Goal: Information Seeking & Learning: Learn about a topic

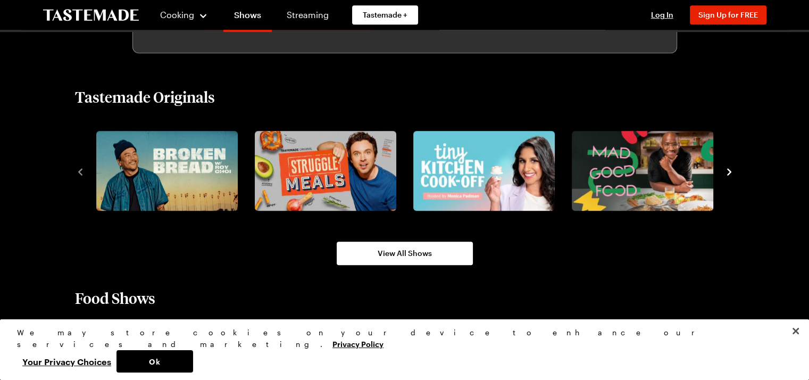
scroll to position [731, 0]
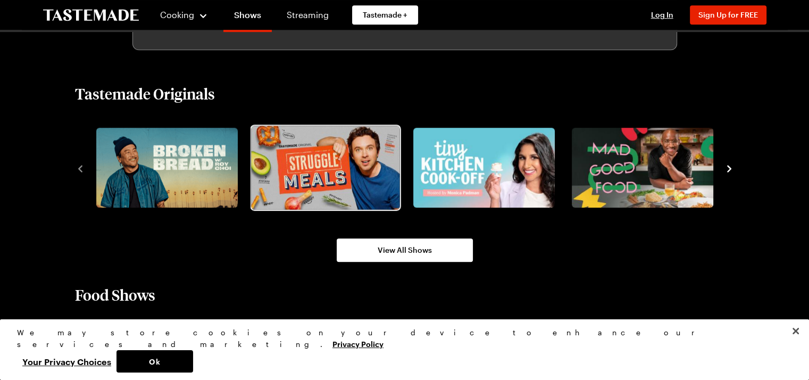
click at [278, 187] on img "2 / 8" at bounding box center [325, 168] width 148 height 84
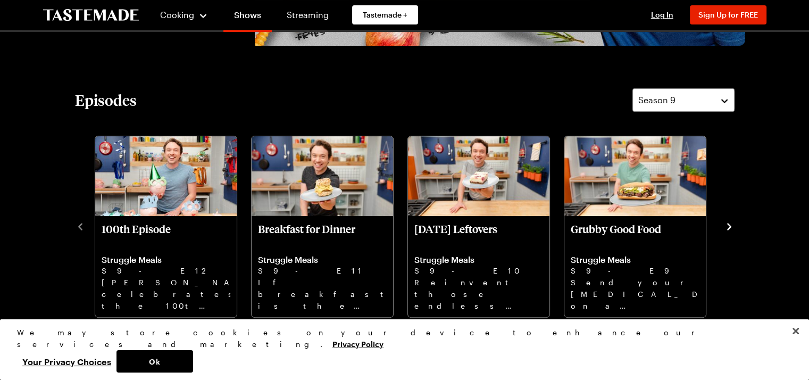
scroll to position [278, 0]
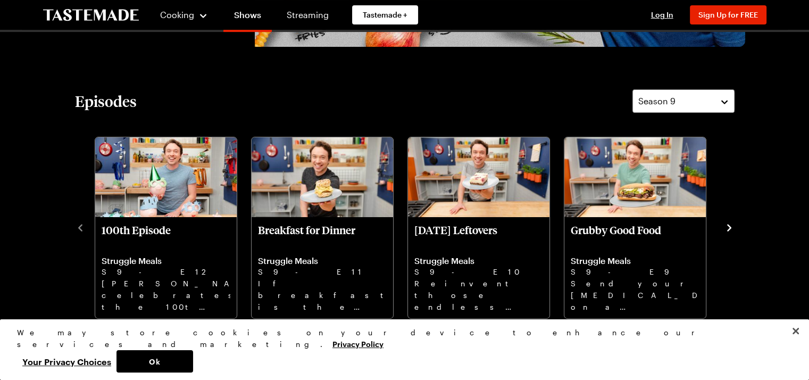
click at [736, 228] on div "Episodes Season 9 100th Episode Struggle Meals S9 - E12 [PERSON_NAME] celebrate…" at bounding box center [404, 204] width 681 height 230
click at [728, 227] on icon "navigate to next item" at bounding box center [729, 227] width 11 height 11
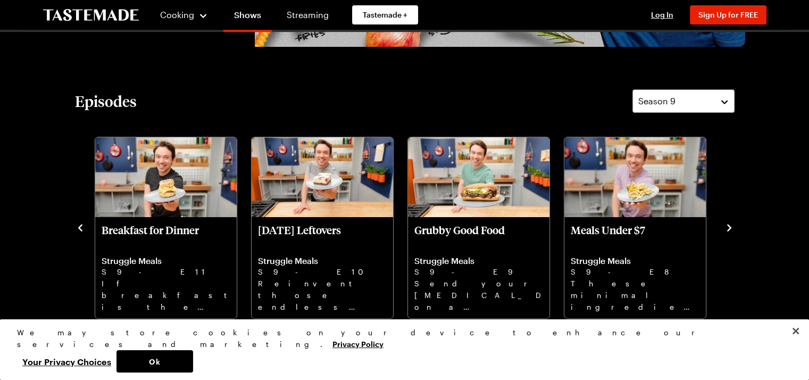
click at [727, 229] on icon "navigate to next item" at bounding box center [729, 227] width 11 height 11
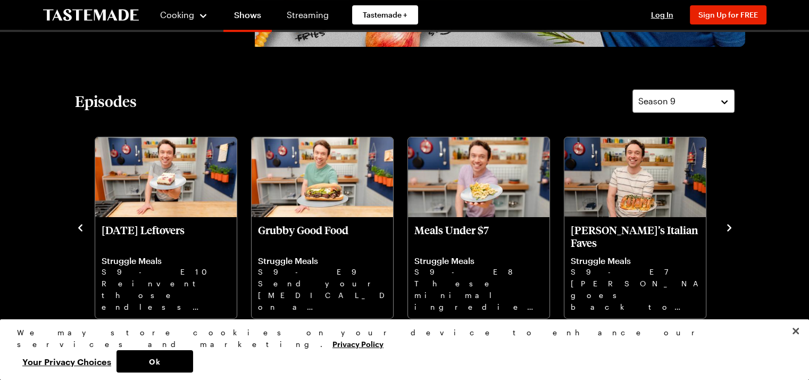
click at [727, 229] on icon "navigate to next item" at bounding box center [729, 227] width 11 height 11
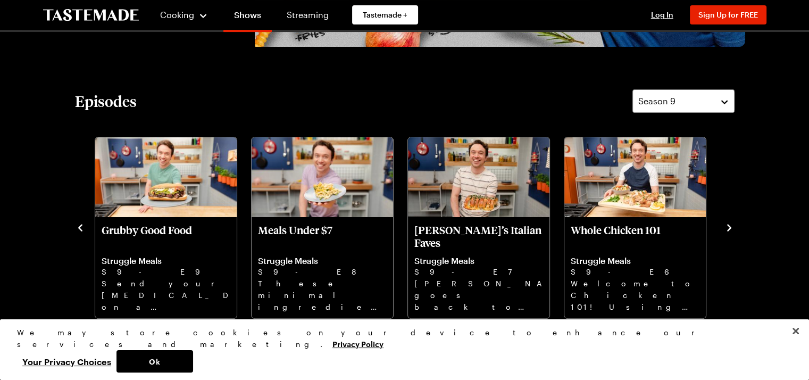
click at [727, 229] on icon "navigate to next item" at bounding box center [729, 227] width 11 height 11
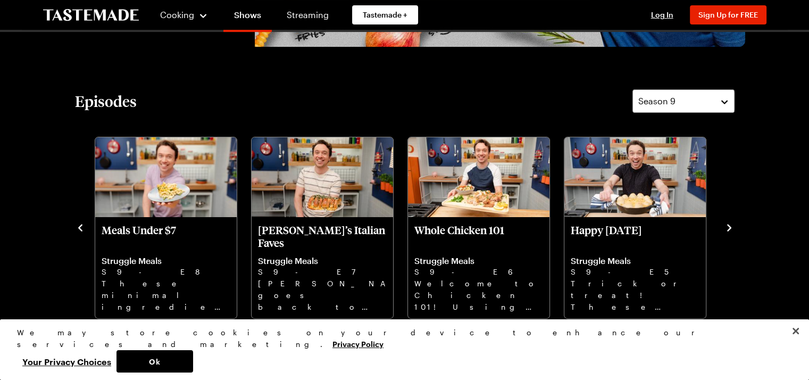
click at [727, 229] on icon "navigate to next item" at bounding box center [729, 227] width 11 height 11
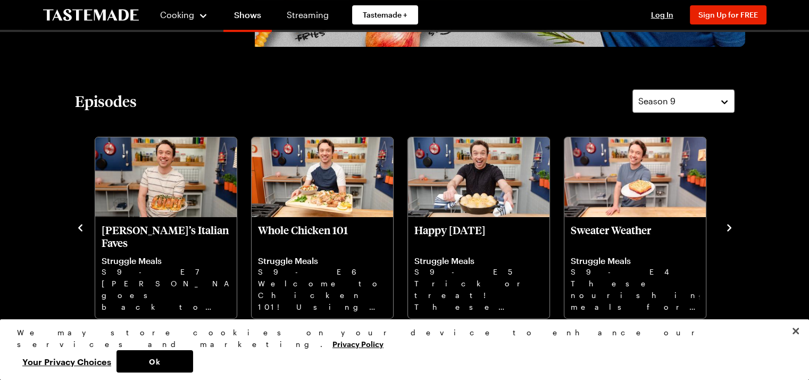
click at [727, 229] on icon "navigate to next item" at bounding box center [729, 227] width 11 height 11
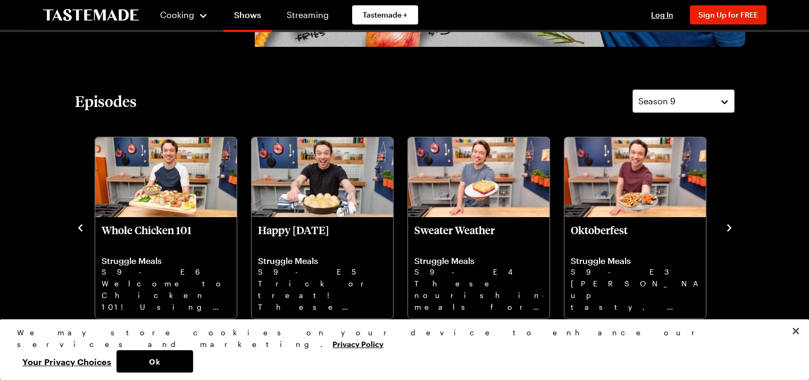
click at [727, 229] on icon "navigate to next item" at bounding box center [729, 227] width 11 height 11
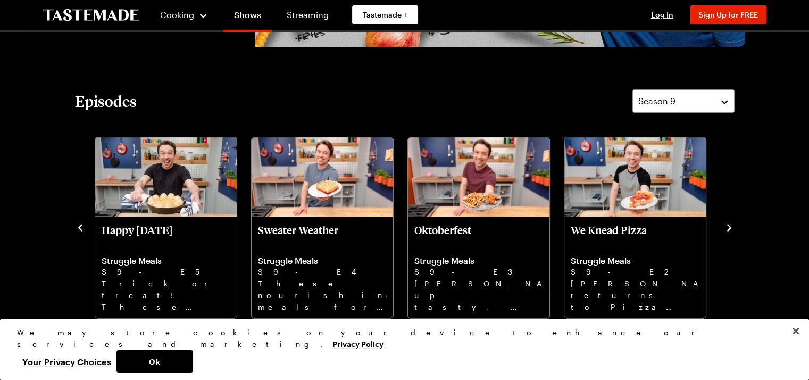
click at [727, 229] on icon "navigate to next item" at bounding box center [729, 227] width 11 height 11
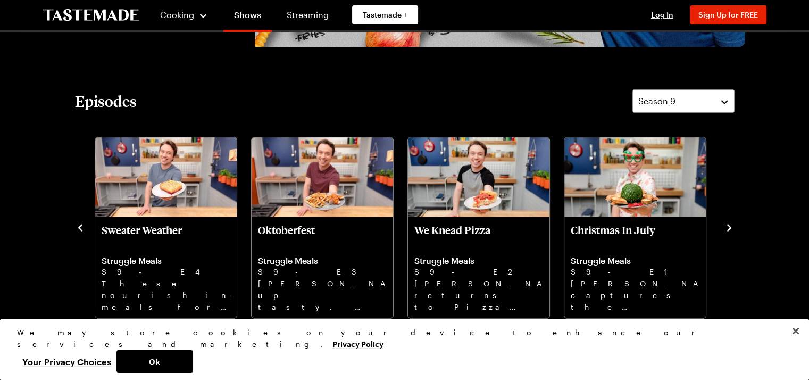
click at [727, 229] on icon "navigate to next item" at bounding box center [729, 227] width 11 height 11
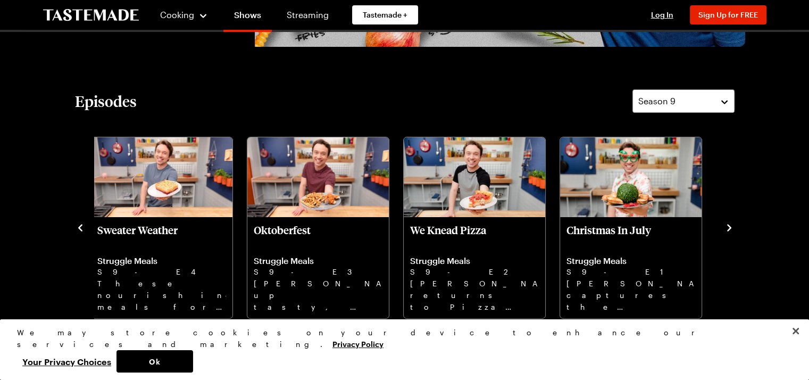
click at [727, 229] on icon "navigate to next item" at bounding box center [729, 227] width 11 height 11
click at [727, 226] on icon "navigate to next item" at bounding box center [729, 227] width 11 height 11
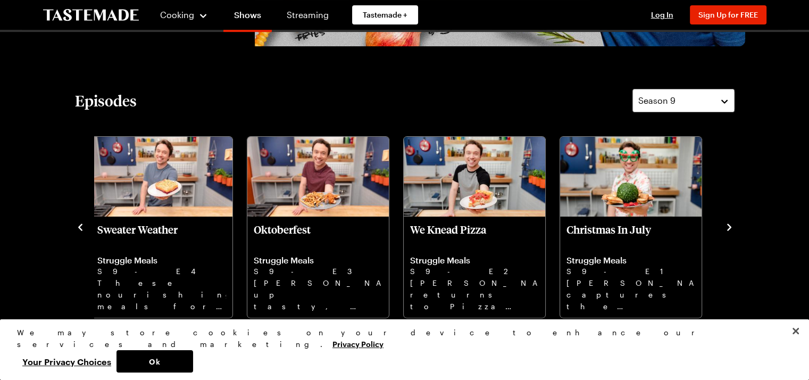
scroll to position [279, 0]
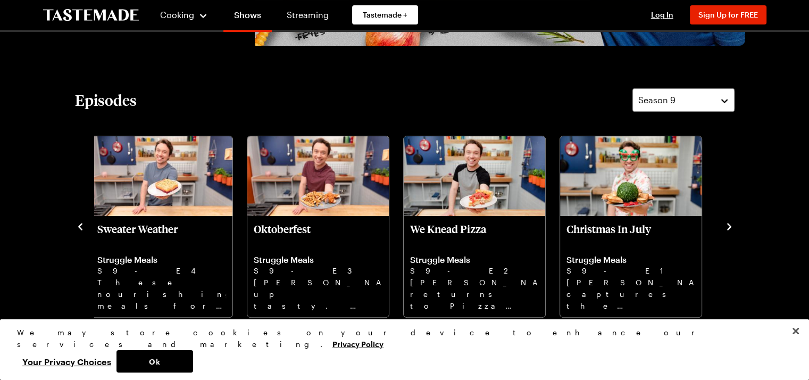
click at [77, 228] on icon "navigate to previous item" at bounding box center [80, 226] width 11 height 11
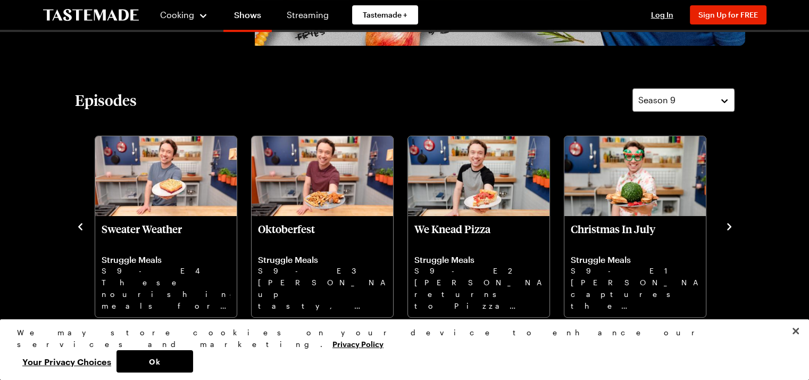
click at [77, 228] on icon "navigate to previous item" at bounding box center [80, 226] width 11 height 11
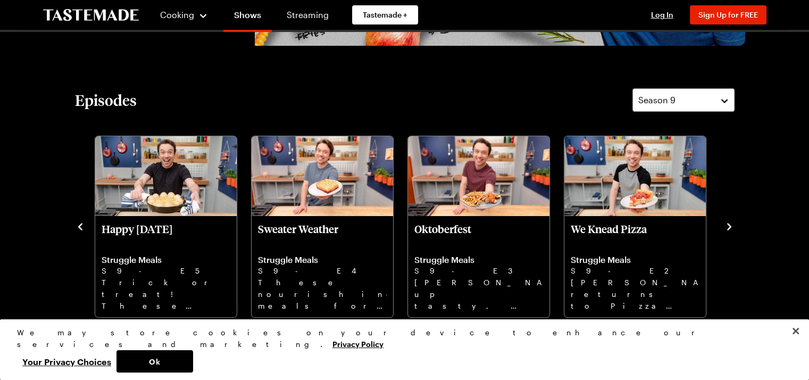
click at [77, 228] on icon "navigate to previous item" at bounding box center [80, 226] width 11 height 11
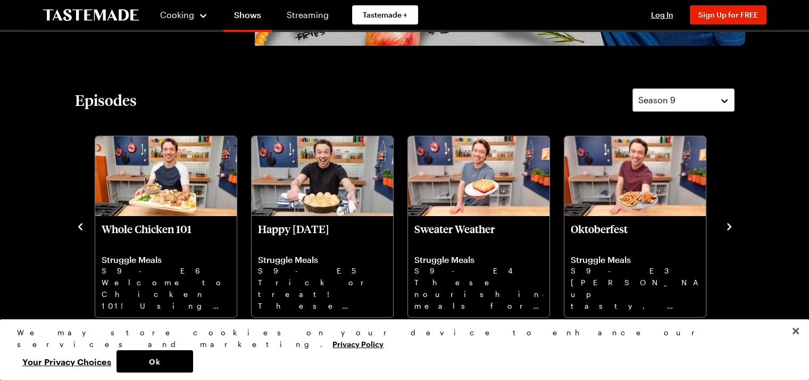
click at [77, 228] on icon "navigate to previous item" at bounding box center [80, 226] width 11 height 11
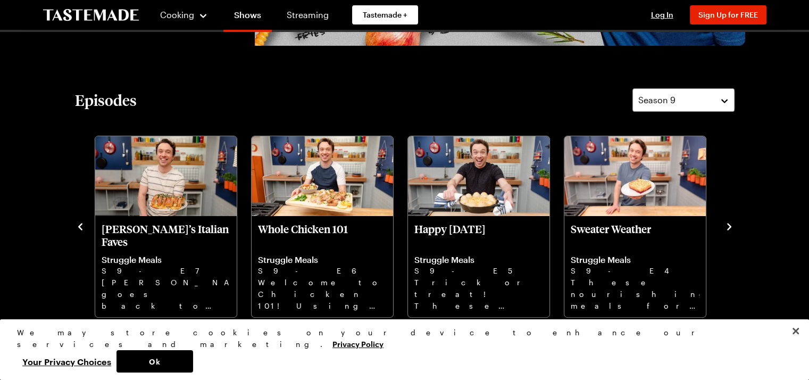
click at [77, 228] on icon "navigate to previous item" at bounding box center [80, 226] width 11 height 11
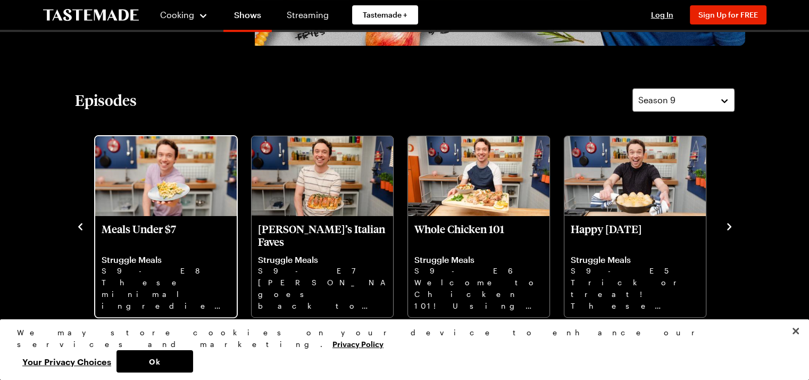
click at [160, 287] on p "These minimal ingredient recipes are the keys to creating filling, flavorful me…" at bounding box center [166, 294] width 129 height 34
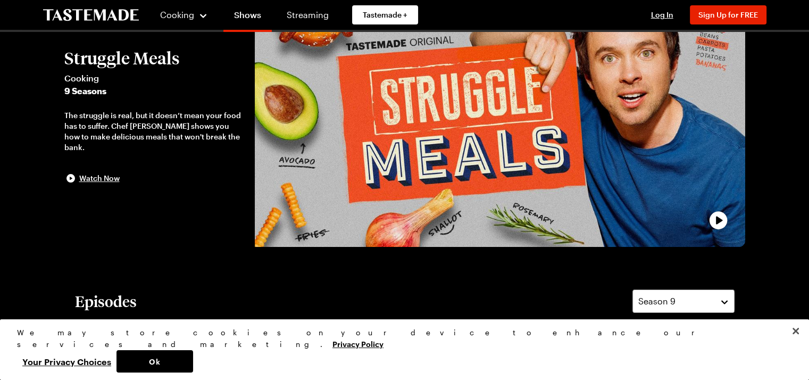
scroll to position [76, 0]
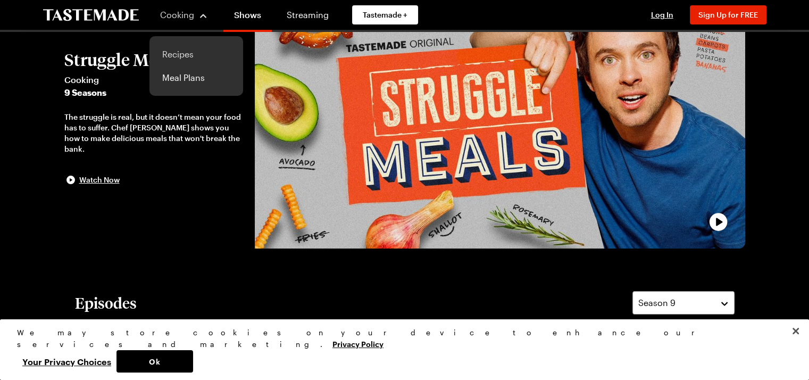
click at [175, 58] on link "Recipes" at bounding box center [196, 54] width 81 height 23
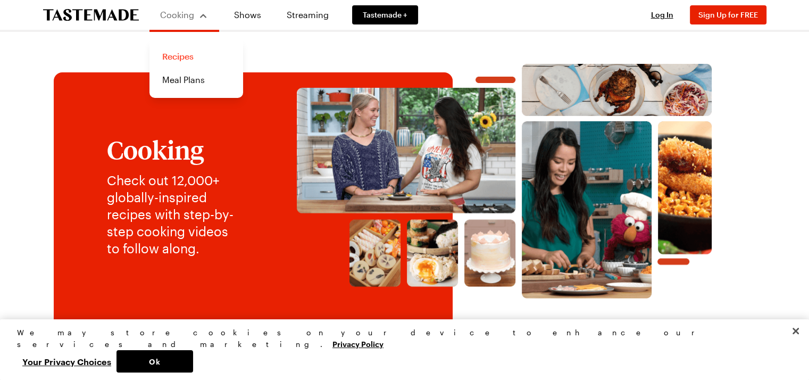
click at [198, 55] on link "Recipes" at bounding box center [196, 56] width 81 height 23
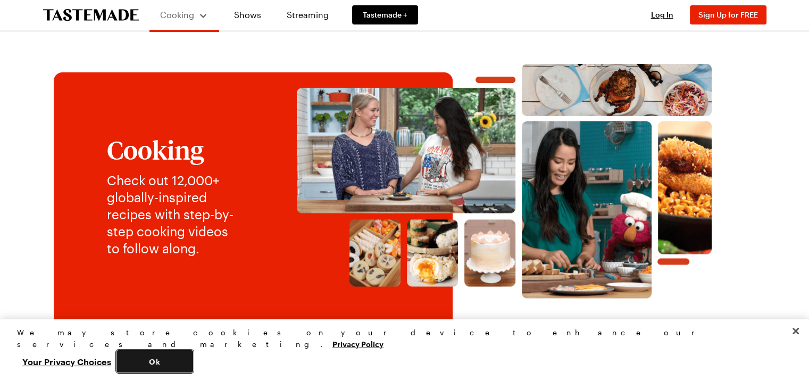
click at [193, 364] on button "Ok" at bounding box center [155, 361] width 77 height 22
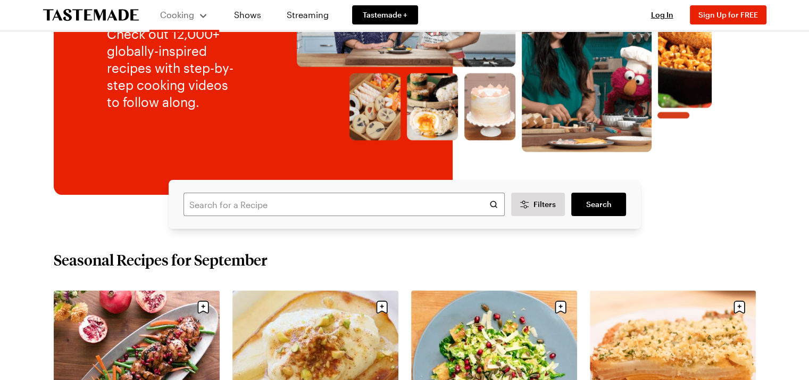
scroll to position [147, 0]
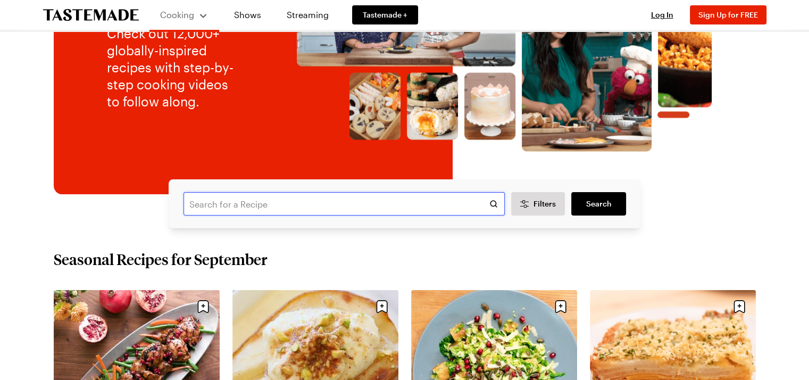
click at [279, 209] on input "text" at bounding box center [344, 203] width 321 height 23
type input "mayonnaise"
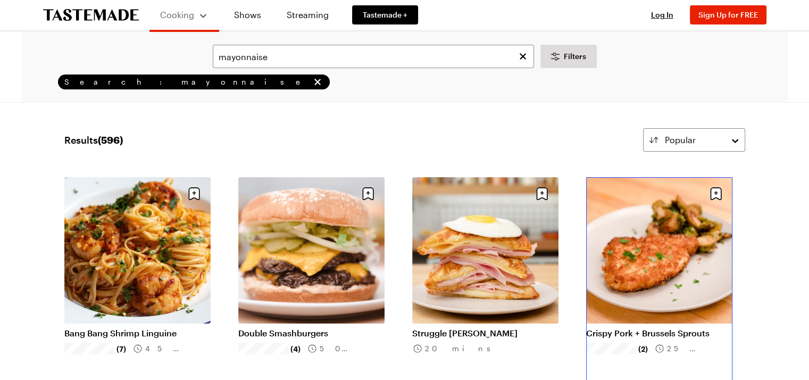
click at [689, 328] on link "Crispy Pork + Brussels Sprouts" at bounding box center [659, 333] width 146 height 11
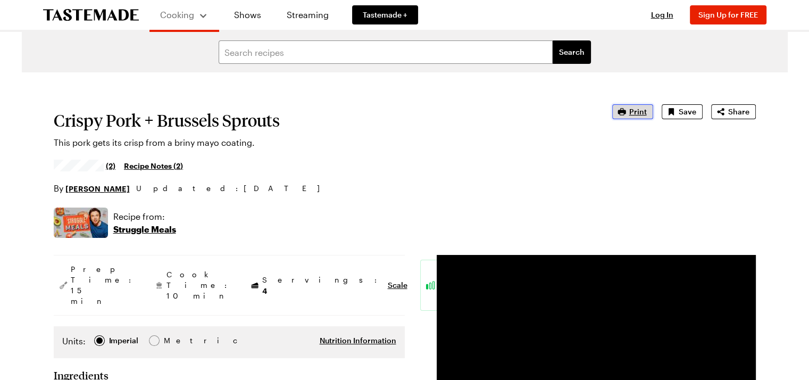
click at [643, 109] on span "Print" at bounding box center [638, 111] width 18 height 11
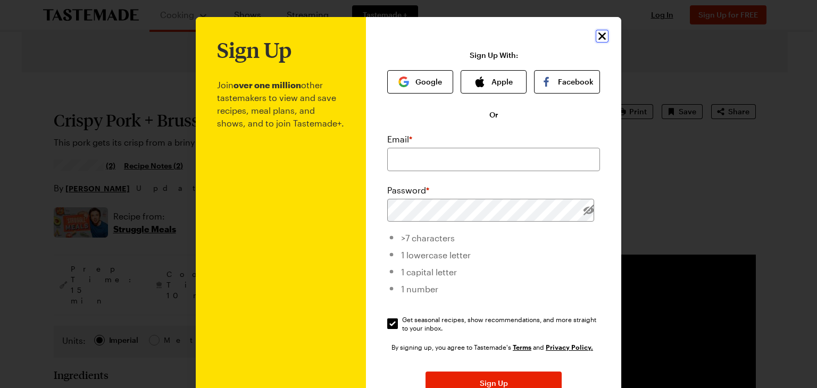
click at [599, 35] on icon "Close" at bounding box center [602, 35] width 7 height 7
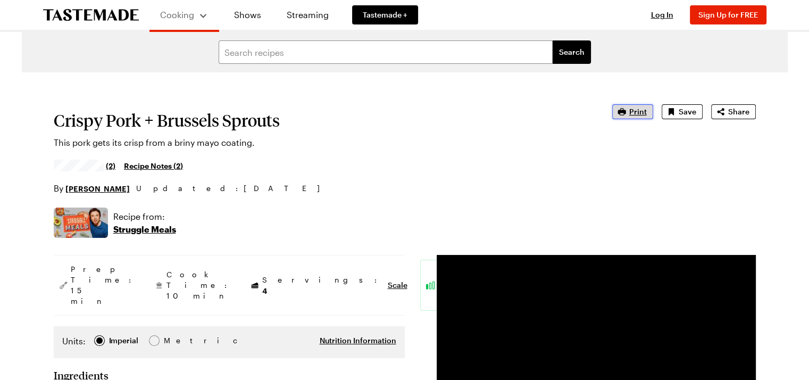
click at [638, 118] on button "Print" at bounding box center [632, 111] width 41 height 15
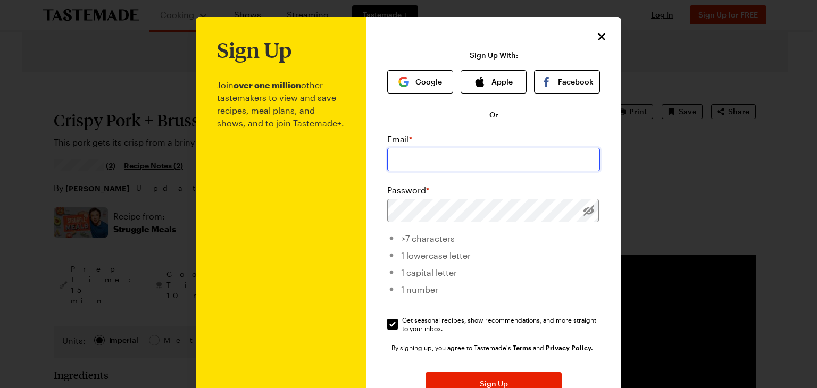
click at [554, 157] on input "email" at bounding box center [493, 159] width 213 height 23
type input "erbowden72@gmail.com"
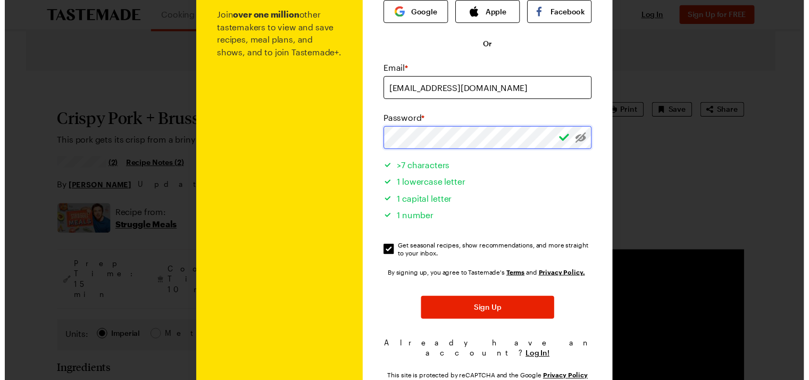
scroll to position [74, 0]
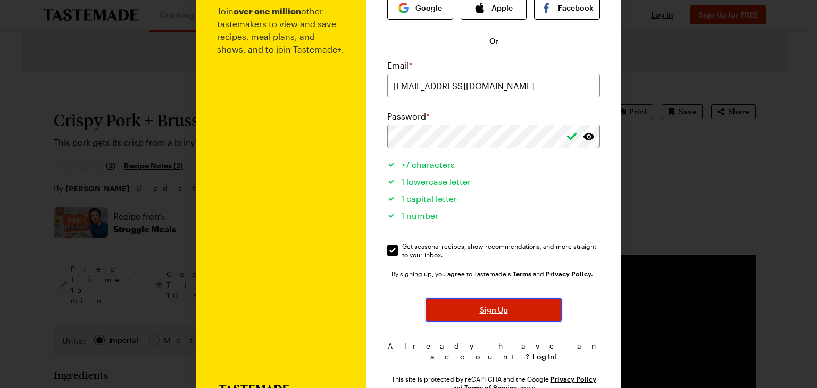
click at [487, 300] on button "Sign Up" at bounding box center [494, 309] width 136 height 23
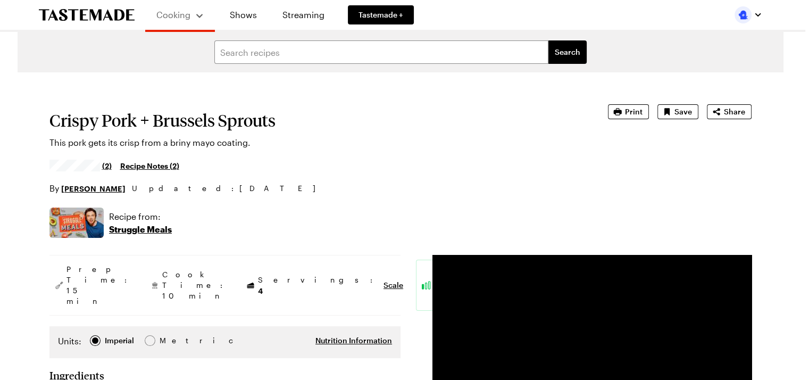
type textarea "x"
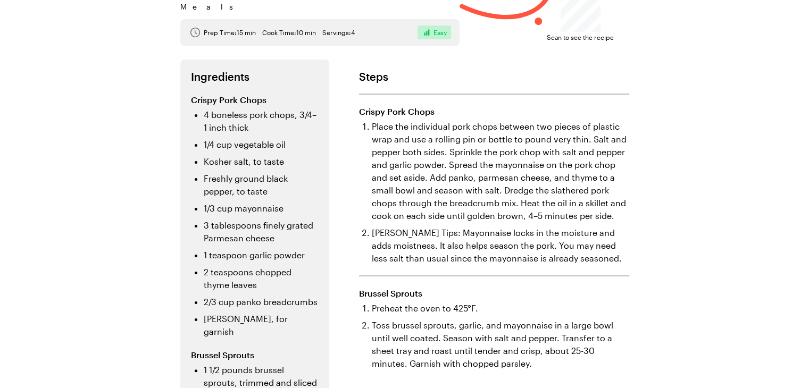
scroll to position [148, 0]
